Goal: Information Seeking & Learning: Find specific page/section

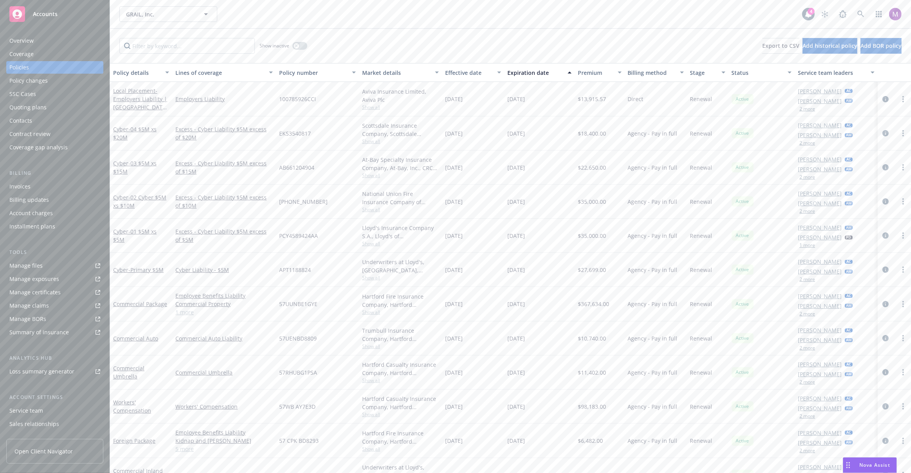
click at [119, 280] on div "Cyber - Primary $5M" at bounding box center [141, 270] width 62 height 34
click at [369, 279] on span "Show all" at bounding box center [400, 277] width 77 height 7
click at [431, 253] on div "Underwriters at Lloyd's, [GEOGRAPHIC_DATA], Lloyd's of London, CRC Group Show a…" at bounding box center [400, 270] width 83 height 34
click at [372, 280] on span "Show all" at bounding box center [400, 277] width 77 height 7
click at [369, 243] on span "Show all" at bounding box center [400, 243] width 77 height 7
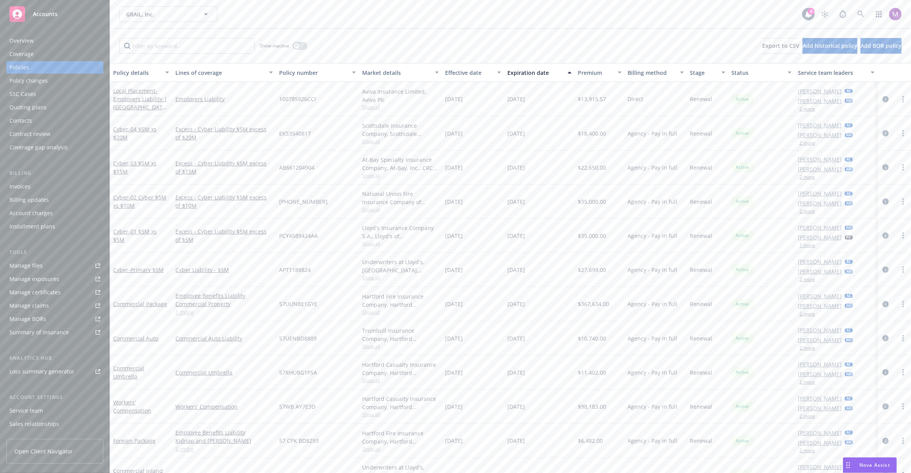
click at [374, 208] on span "Show all" at bounding box center [400, 209] width 77 height 7
click at [374, 177] on span "Show all" at bounding box center [400, 175] width 77 height 7
click at [367, 141] on span "Show all" at bounding box center [400, 141] width 77 height 7
click at [369, 280] on span "Show all" at bounding box center [400, 277] width 77 height 7
click at [368, 277] on span "Show all" at bounding box center [400, 277] width 77 height 7
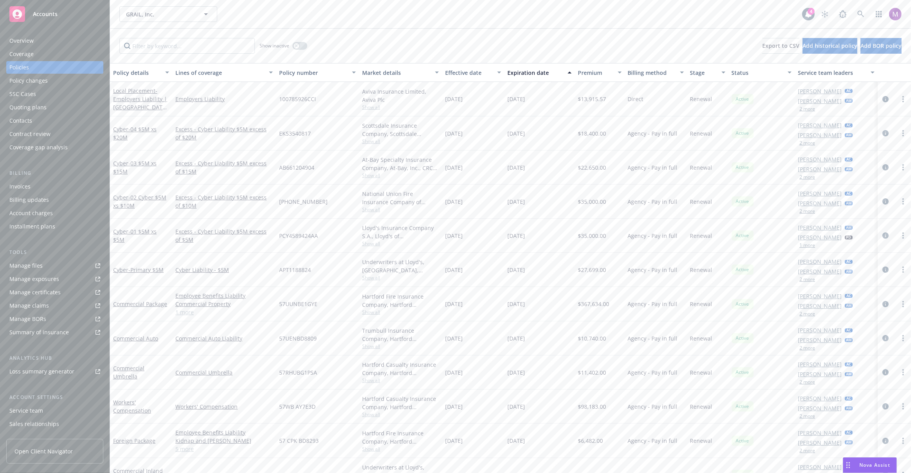
click at [370, 242] on span "Show all" at bounding box center [400, 243] width 77 height 7
click at [373, 210] on span "Show all" at bounding box center [400, 209] width 77 height 7
click at [389, 201] on div "National Union Fire Insurance Company of [GEOGRAPHIC_DATA], [GEOGRAPHIC_DATA], …" at bounding box center [400, 198] width 77 height 16
click at [374, 244] on span "Show all" at bounding box center [400, 243] width 77 height 7
